Goal: Transaction & Acquisition: Purchase product/service

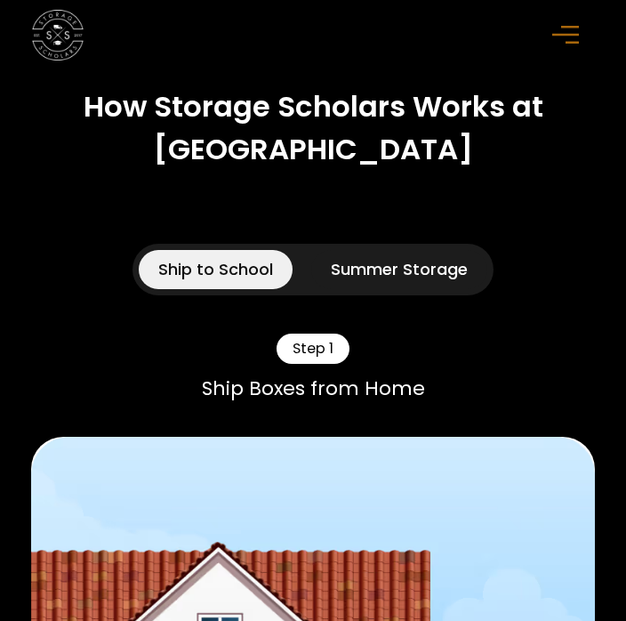
scroll to position [1374, 0]
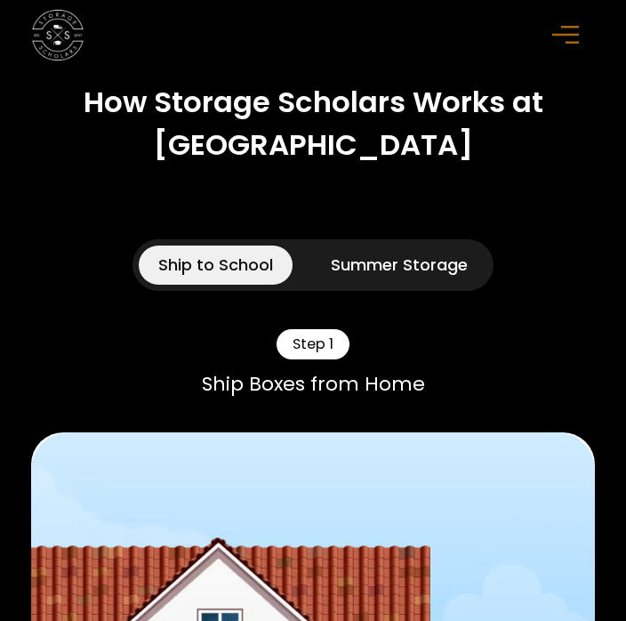
click at [442, 260] on div "Summer Storage" at bounding box center [399, 265] width 137 height 24
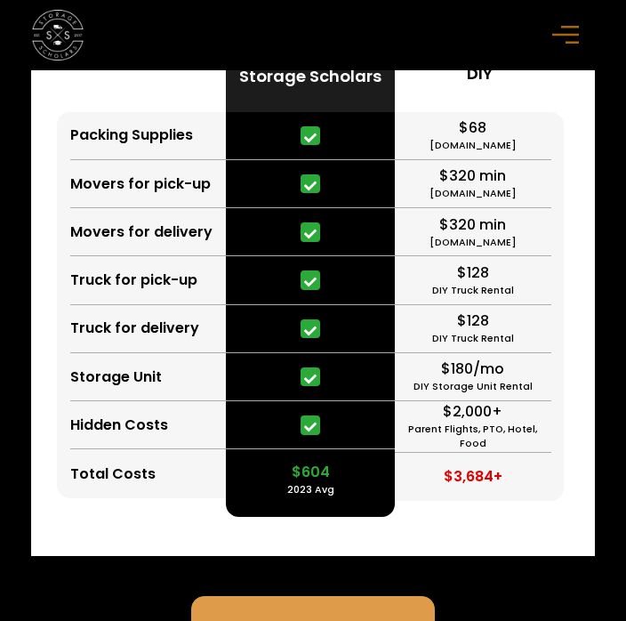
scroll to position [6579, 0]
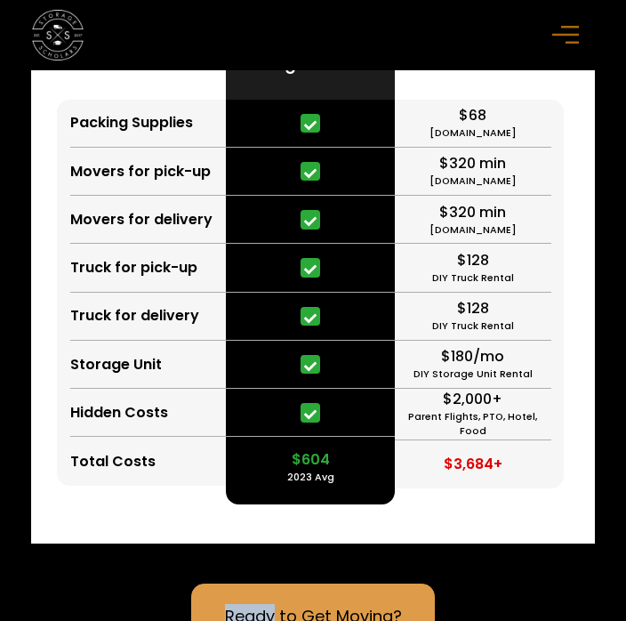
click at [544, 524] on div "Storage Scholars vs DIY Save time & Save Money Packing Supplies Movers for pick…" at bounding box center [313, 182] width 564 height 721
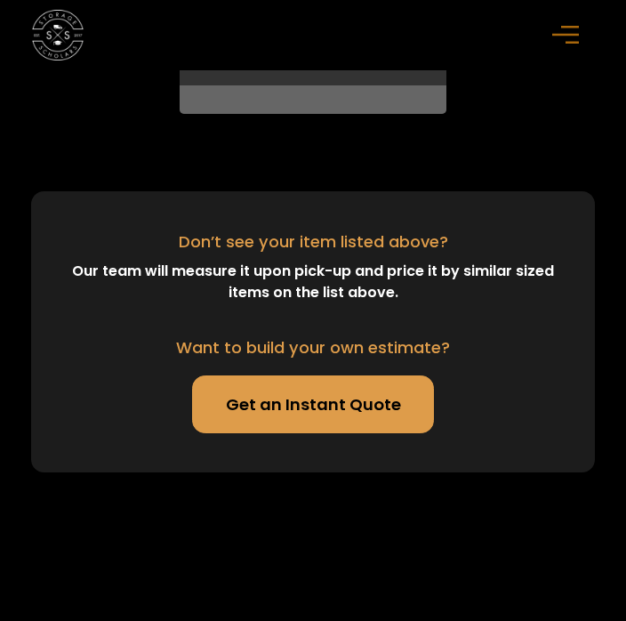
scroll to position [8715, 0]
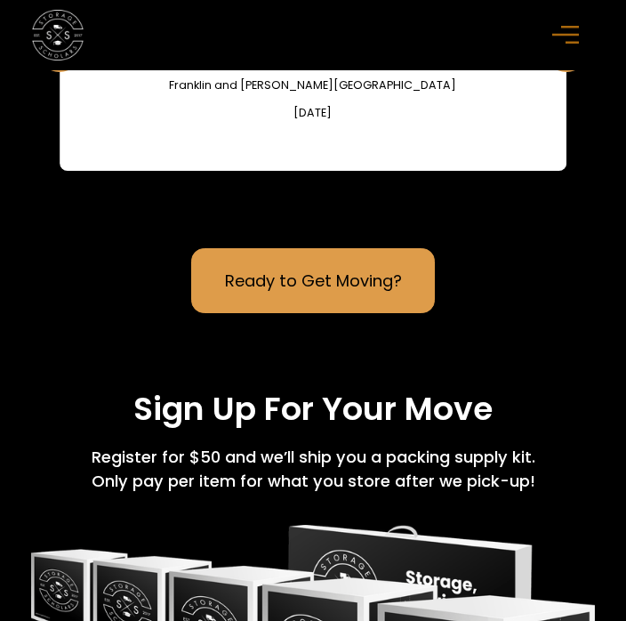
click at [579, 36] on div "menu" at bounding box center [568, 36] width 32 height 32
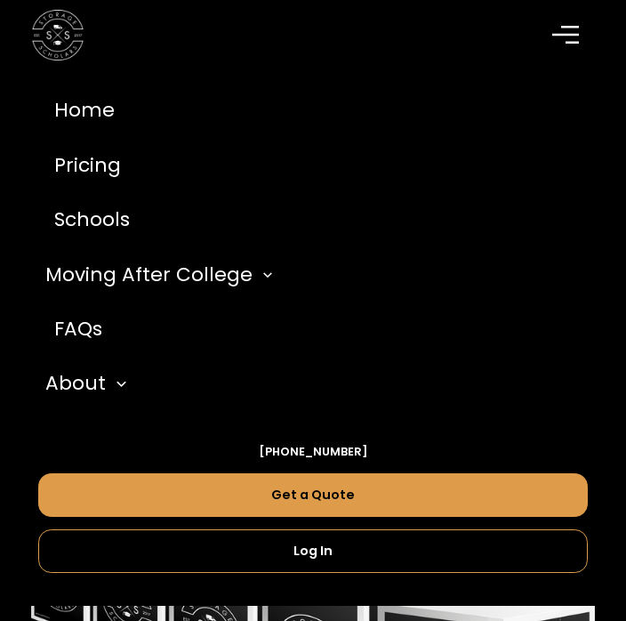
click at [108, 335] on link "FAQs" at bounding box center [312, 329] width 549 height 54
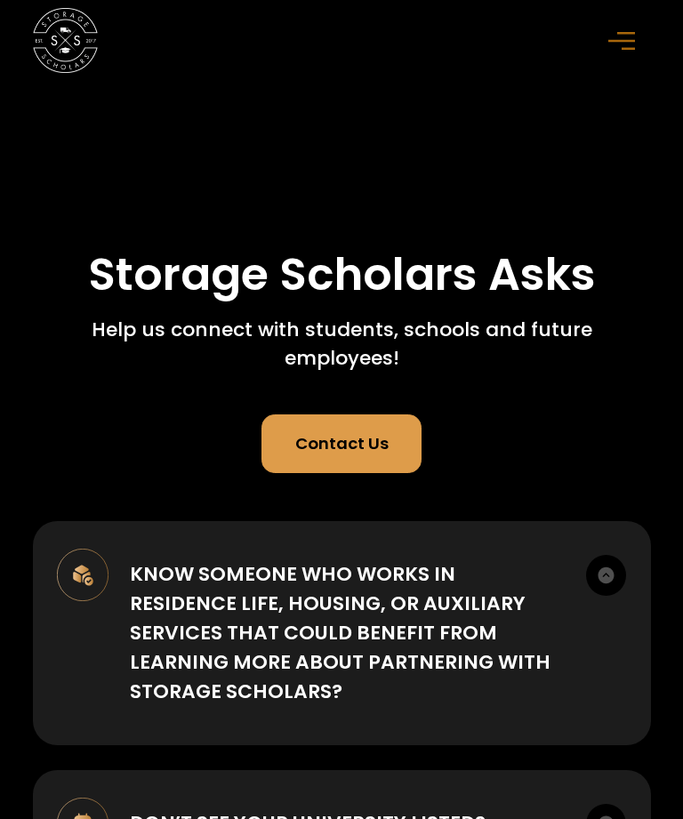
click at [623, 43] on icon "menu" at bounding box center [621, 41] width 27 height 20
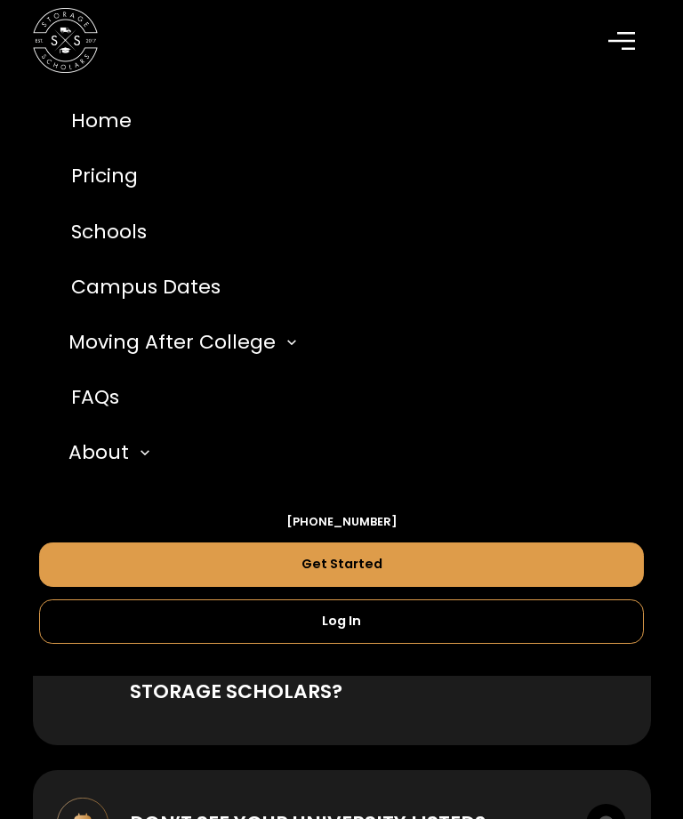
click at [115, 181] on link "Pricing" at bounding box center [341, 176] width 605 height 55
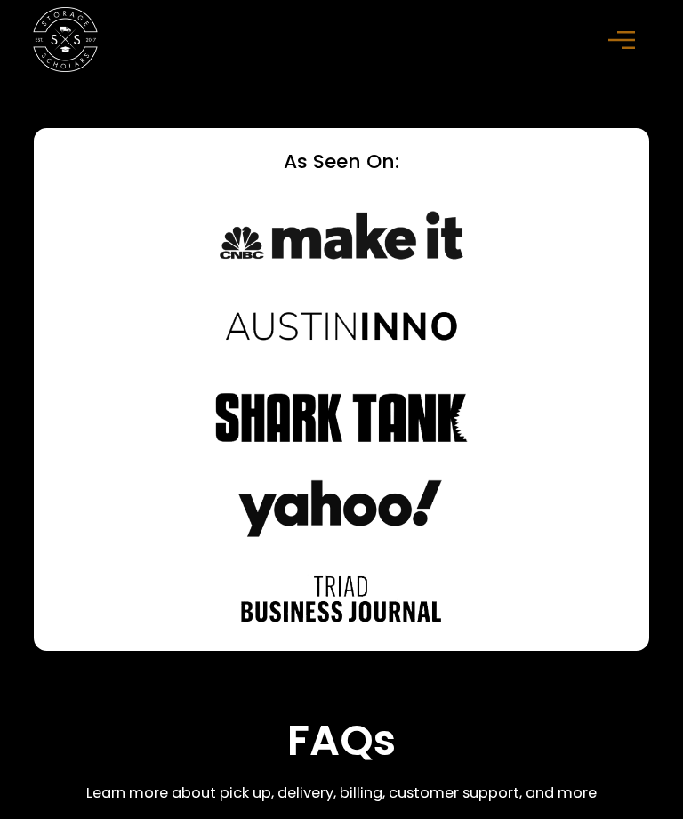
scroll to position [9586, 0]
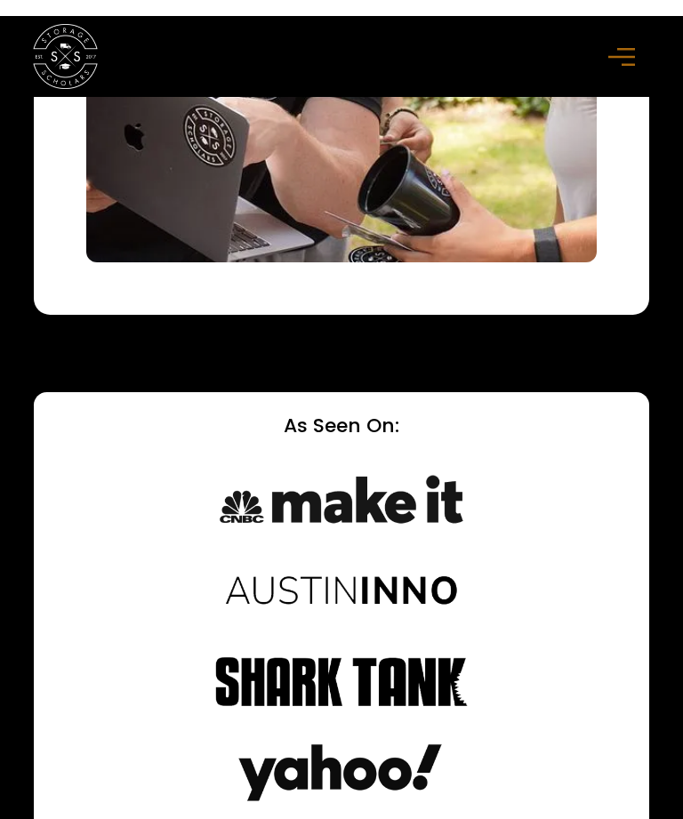
scroll to position [9396, 0]
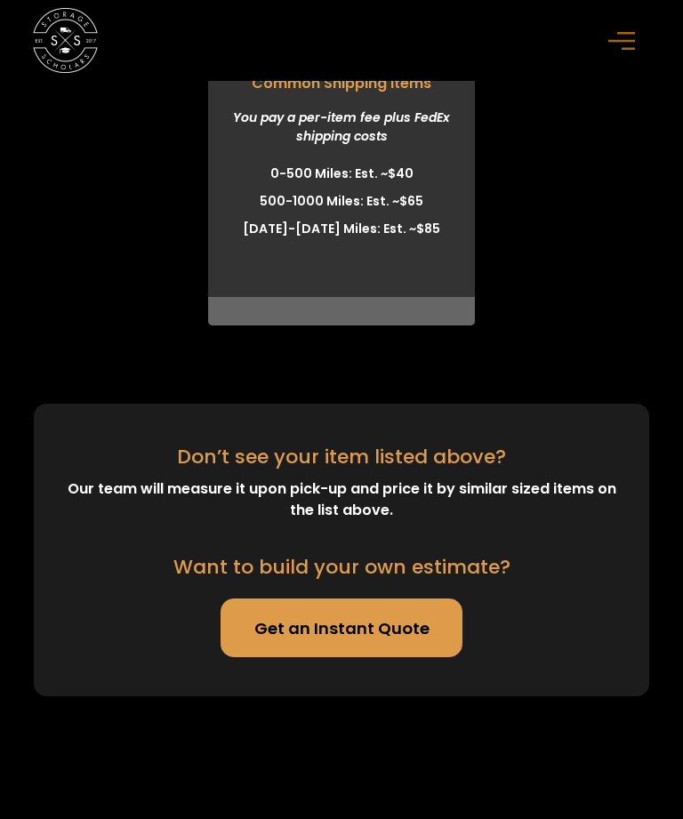
scroll to position [6664, 0]
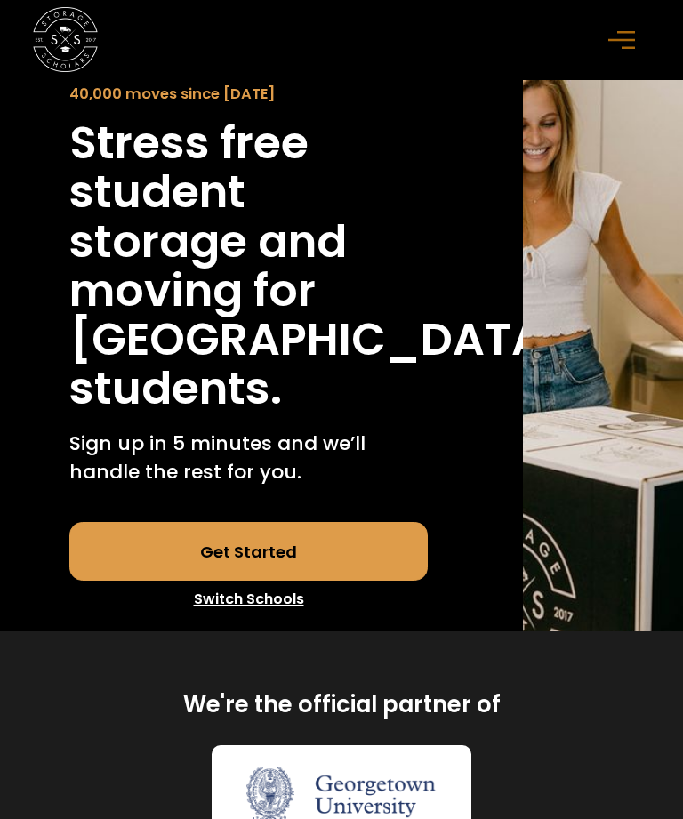
scroll to position [141, 0]
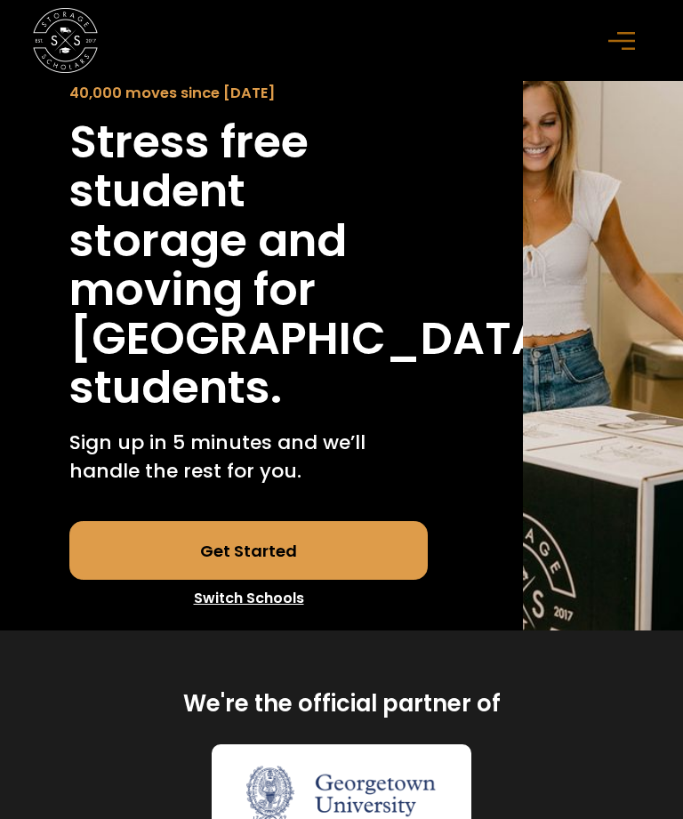
click at [120, 580] on link "Get Started" at bounding box center [248, 550] width 358 height 59
